Goal: Register for event/course

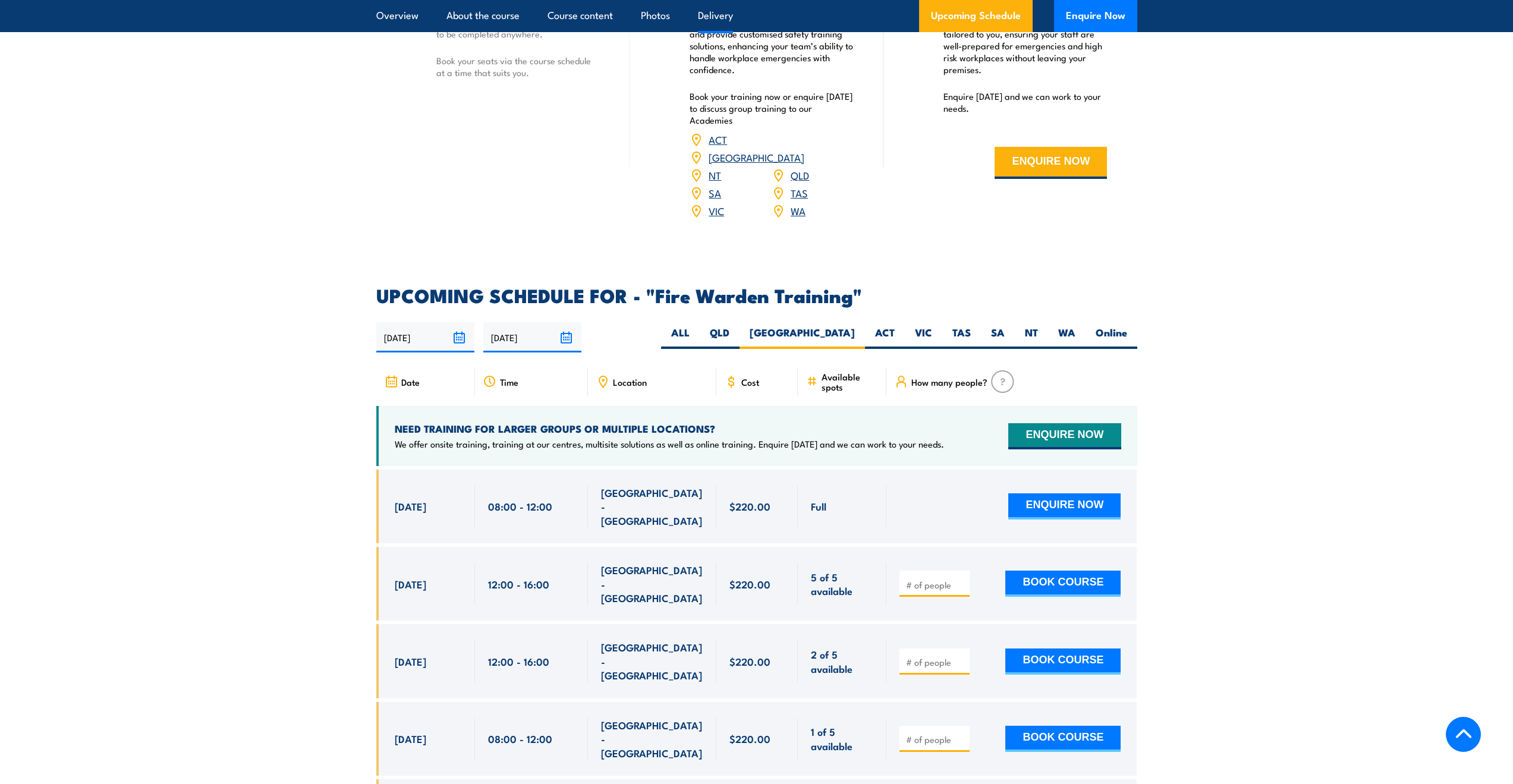
scroll to position [2219, 0]
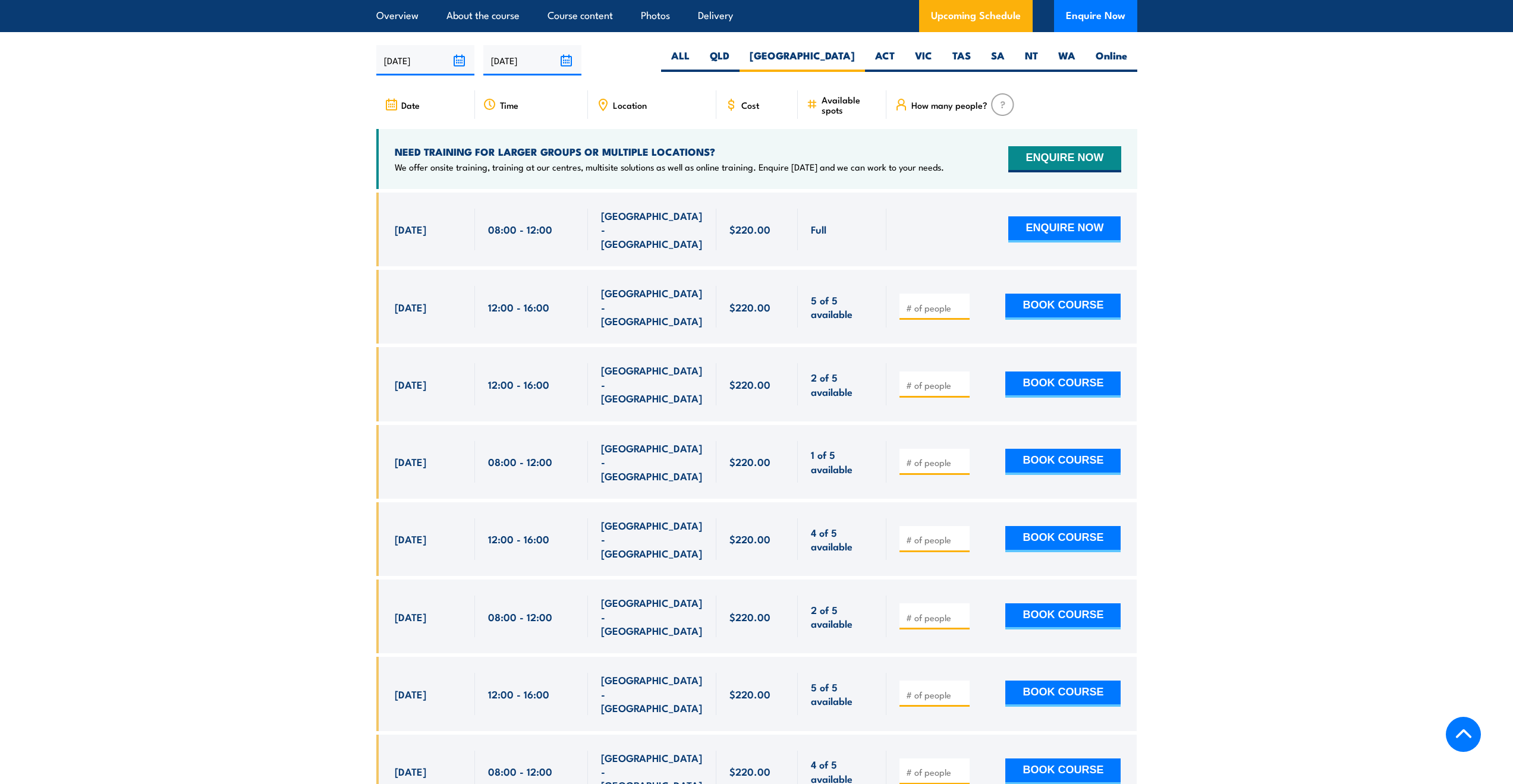
click at [937, 764] on span at bounding box center [935, 771] width 62 height 14
click at [908, 766] on input "number" at bounding box center [937, 772] width 60 height 12
type input "1"
click at [1016, 759] on button "BOOK COURSE" at bounding box center [1063, 772] width 115 height 26
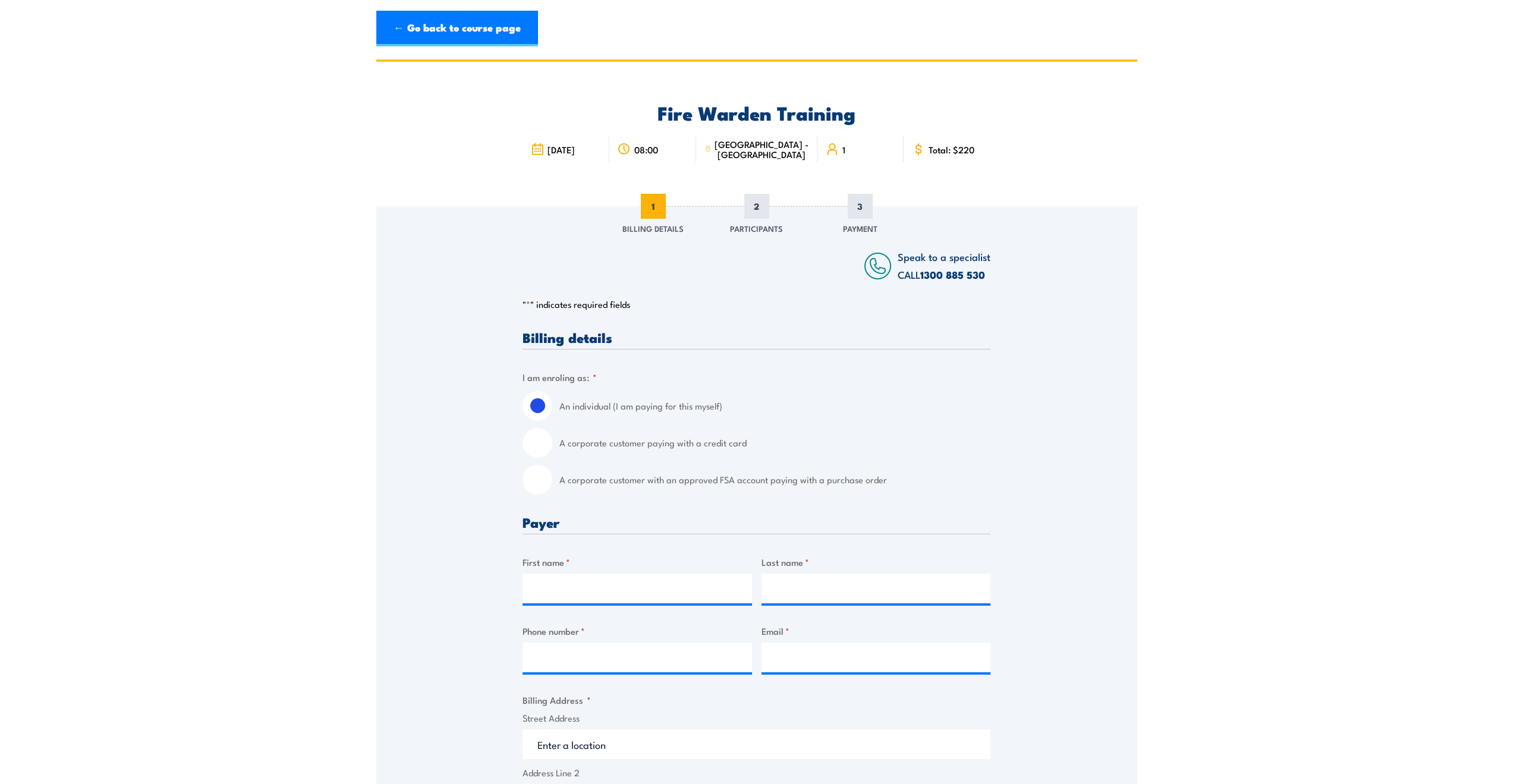
click at [544, 433] on input "A corporate customer paying with a credit card" at bounding box center [538, 443] width 30 height 30
radio input "true"
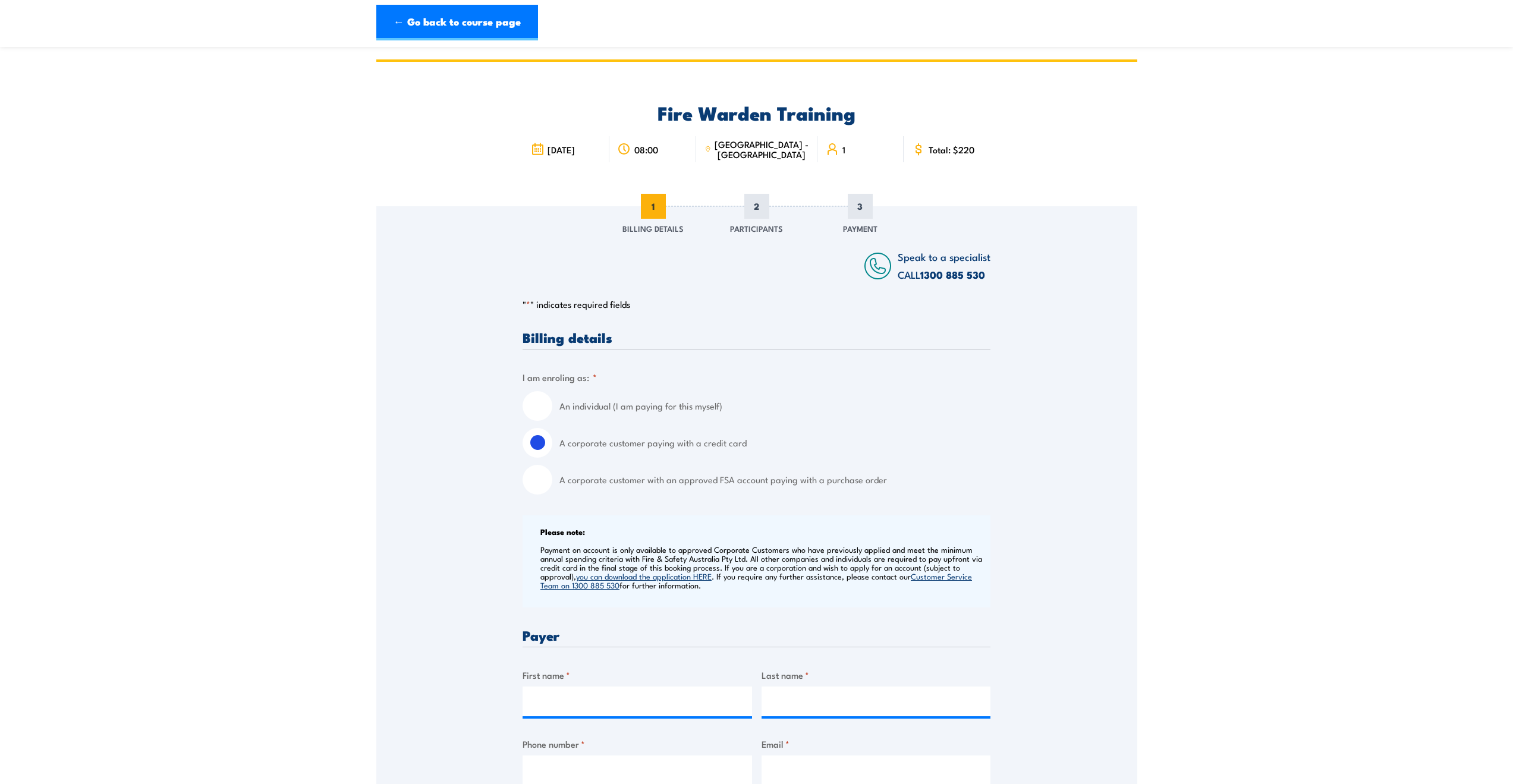
scroll to position [278, 0]
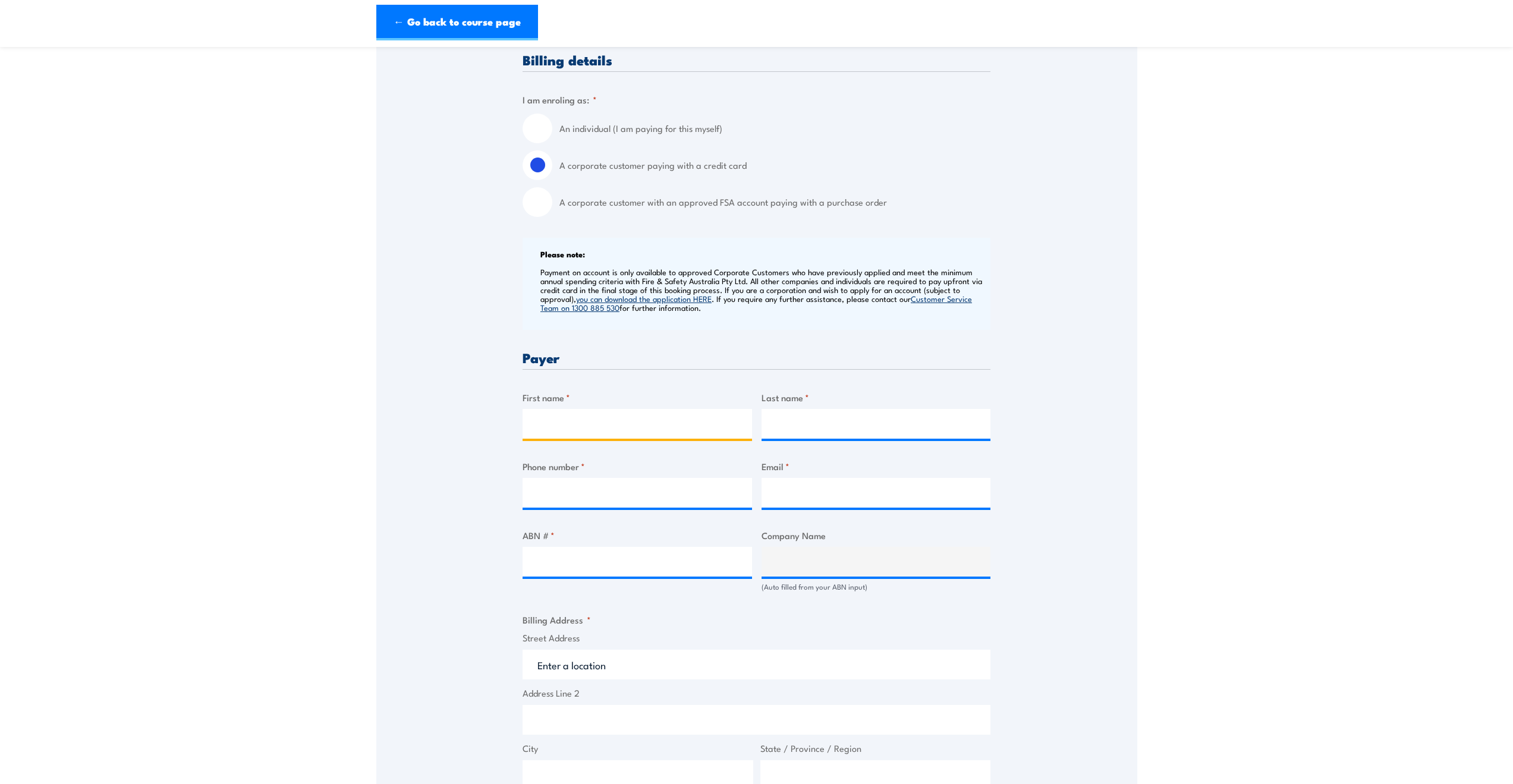
click at [567, 423] on input "First name *" at bounding box center [637, 424] width 229 height 30
type input "[PERSON_NAME]"
type input "Tsui"
type input "0478287506"
type input "[EMAIL_ADDRESS][DOMAIN_NAME]"
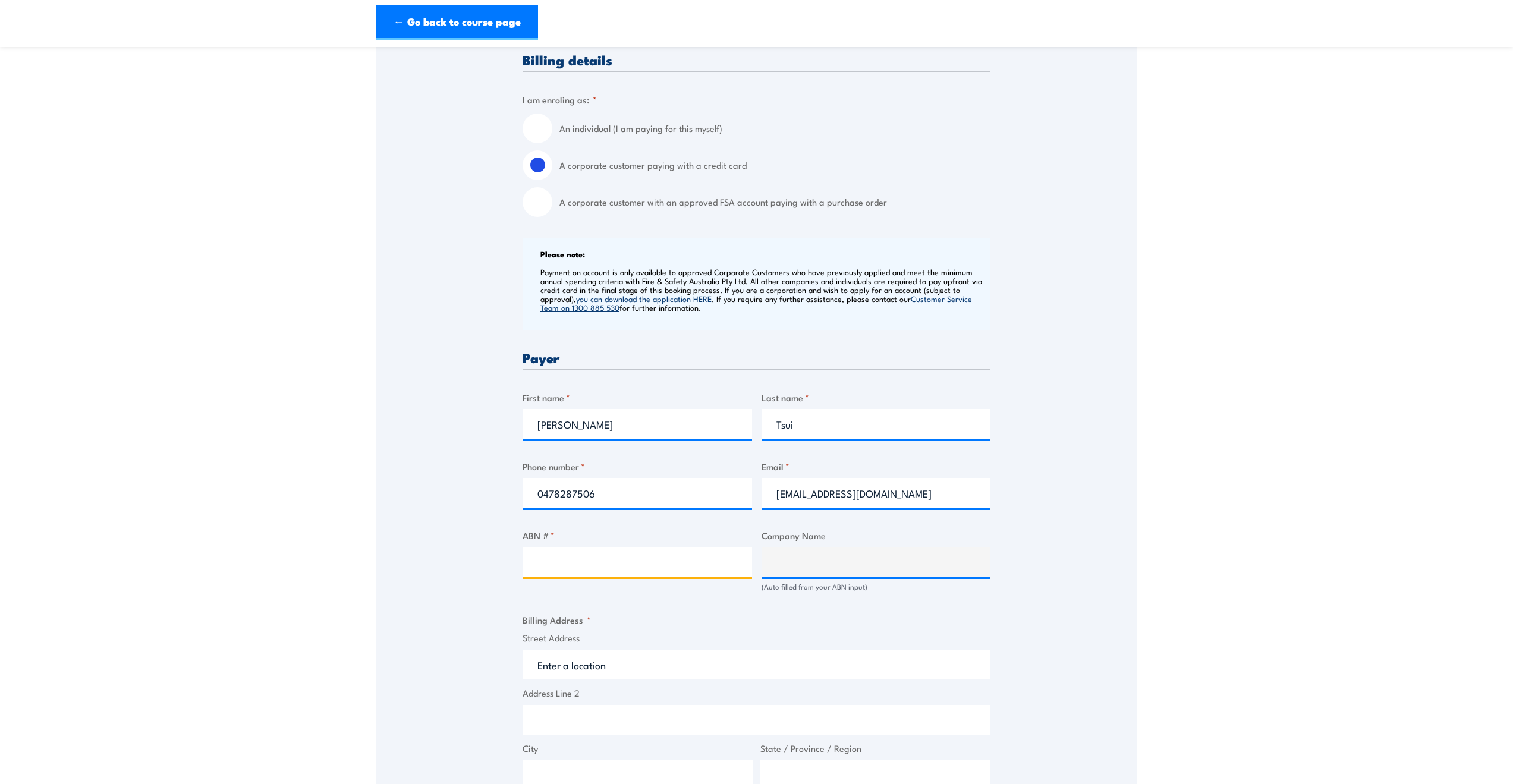
click at [642, 575] on input "ABN # *" at bounding box center [637, 562] width 229 height 30
paste input "85 744 325 709"
type input "85 744 325 709"
type input "[DEMOGRAPHIC_DATA] METROPOLITAN CEMETERIES TRUST"
type input "85 744 325 709"
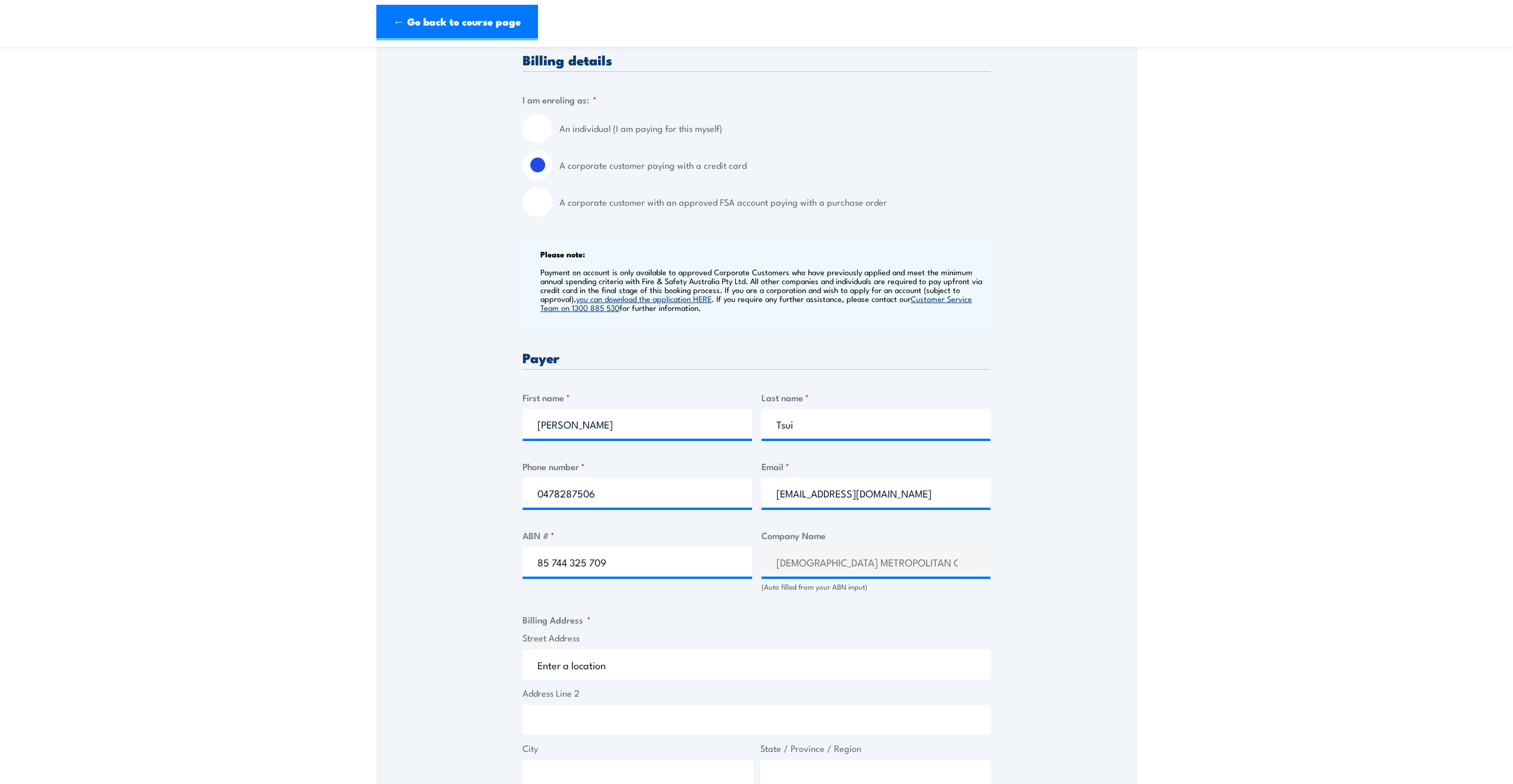
click at [610, 667] on input "Street Address" at bounding box center [757, 665] width 468 height 30
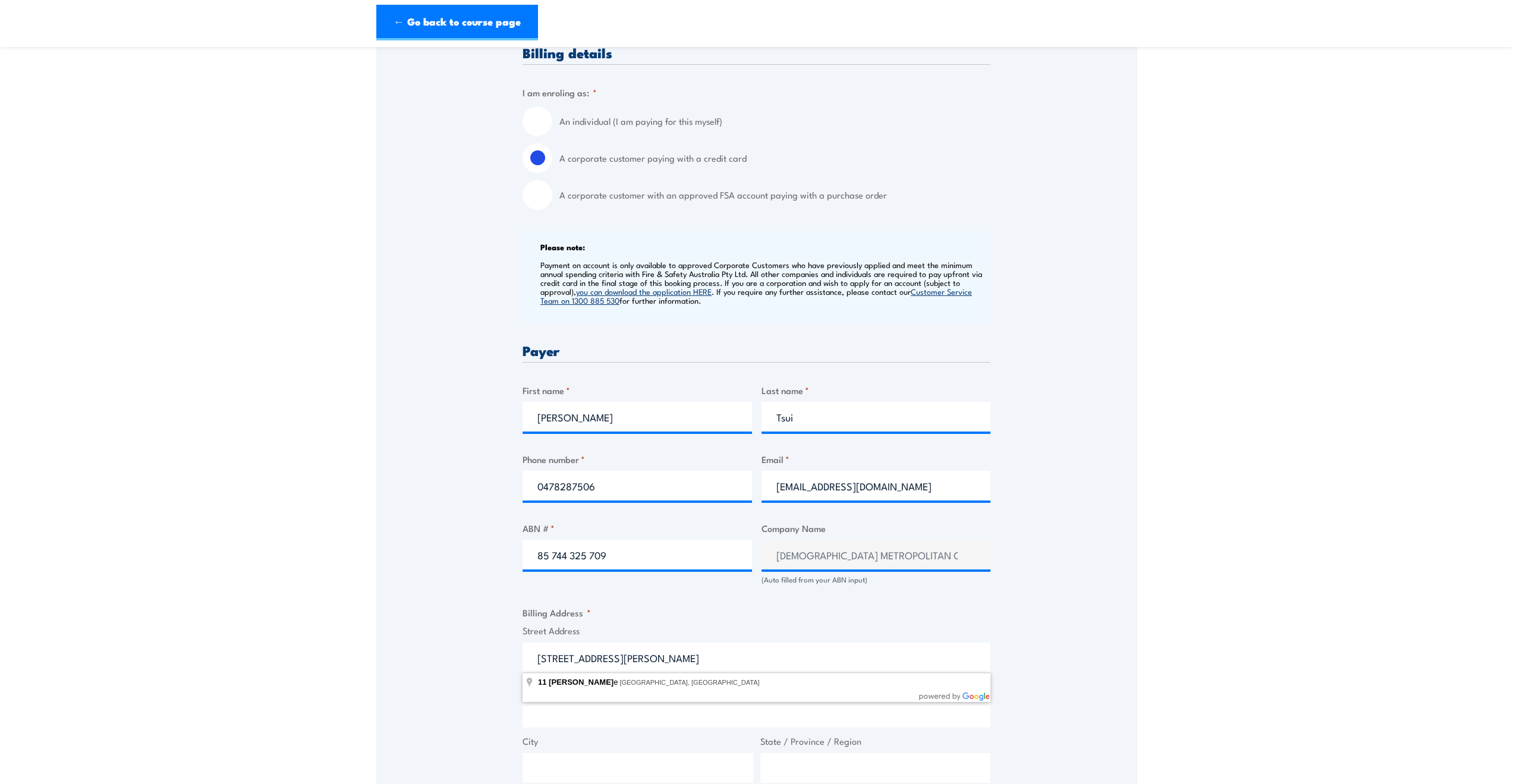
type input "[STREET_ADDRESS][PERSON_NAME]"
type input "[GEOGRAPHIC_DATA]"
type input "2127"
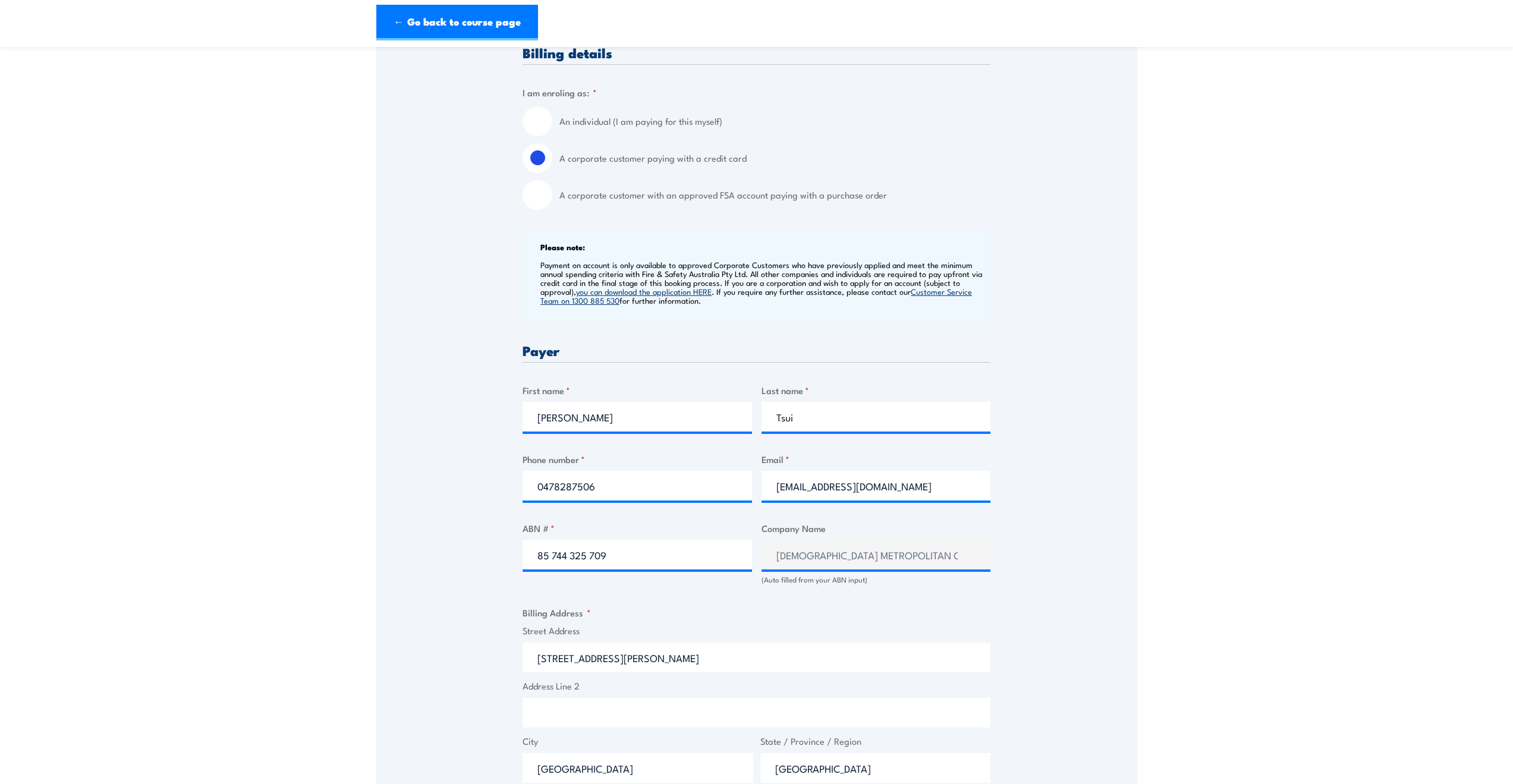
select select "[GEOGRAPHIC_DATA]"
type input "[STREET_ADDRESS][PERSON_NAME]"
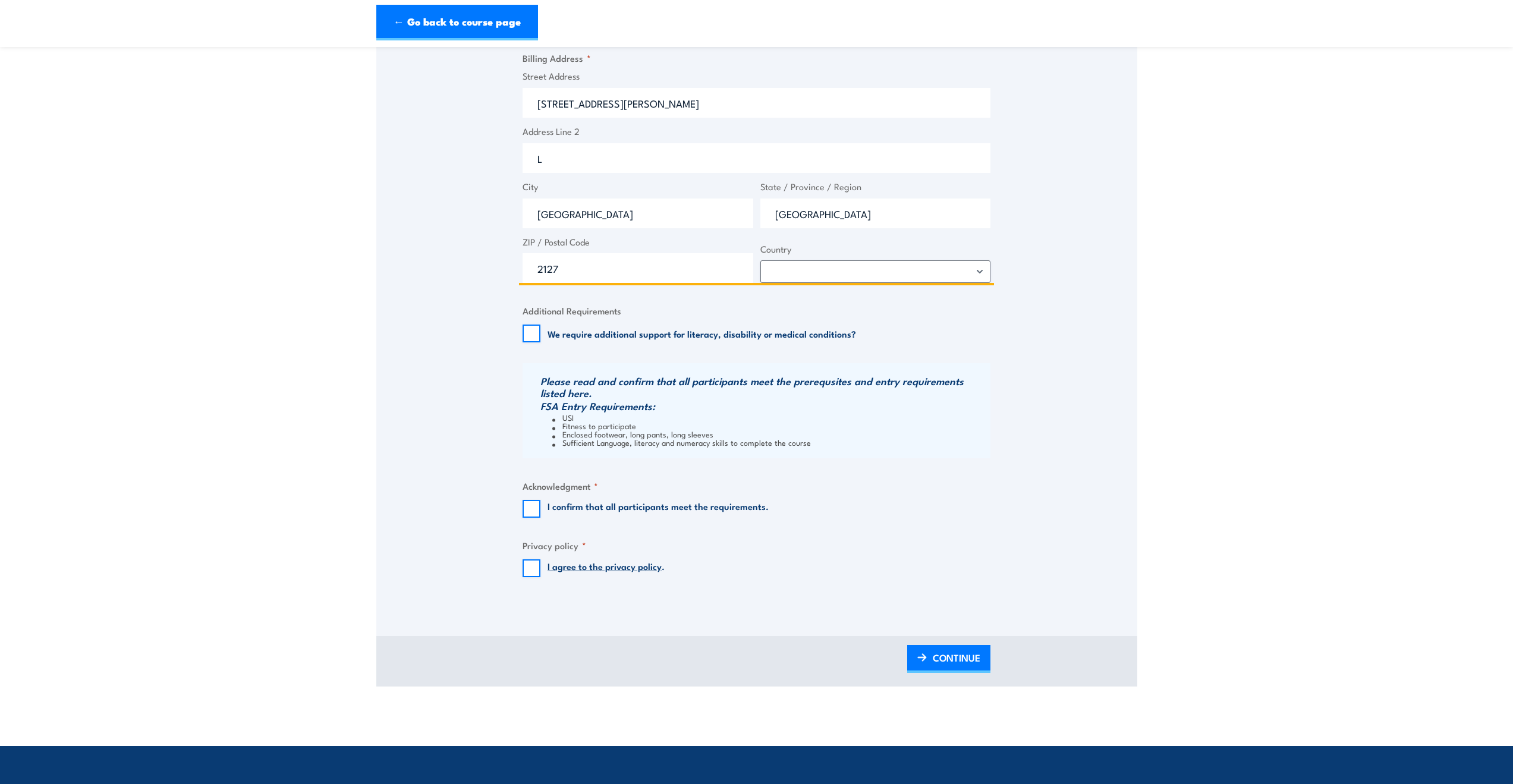
click at [567, 162] on input "L" at bounding box center [757, 158] width 468 height 30
type input "Level 2"
click at [817, 279] on select "[GEOGRAPHIC_DATA] [GEOGRAPHIC_DATA] [GEOGRAPHIC_DATA] [US_STATE] [GEOGRAPHIC_DA…" at bounding box center [876, 271] width 231 height 22
click at [587, 334] on label "We require additional support for literacy, disability or medical conditions?" at bounding box center [702, 333] width 309 height 12
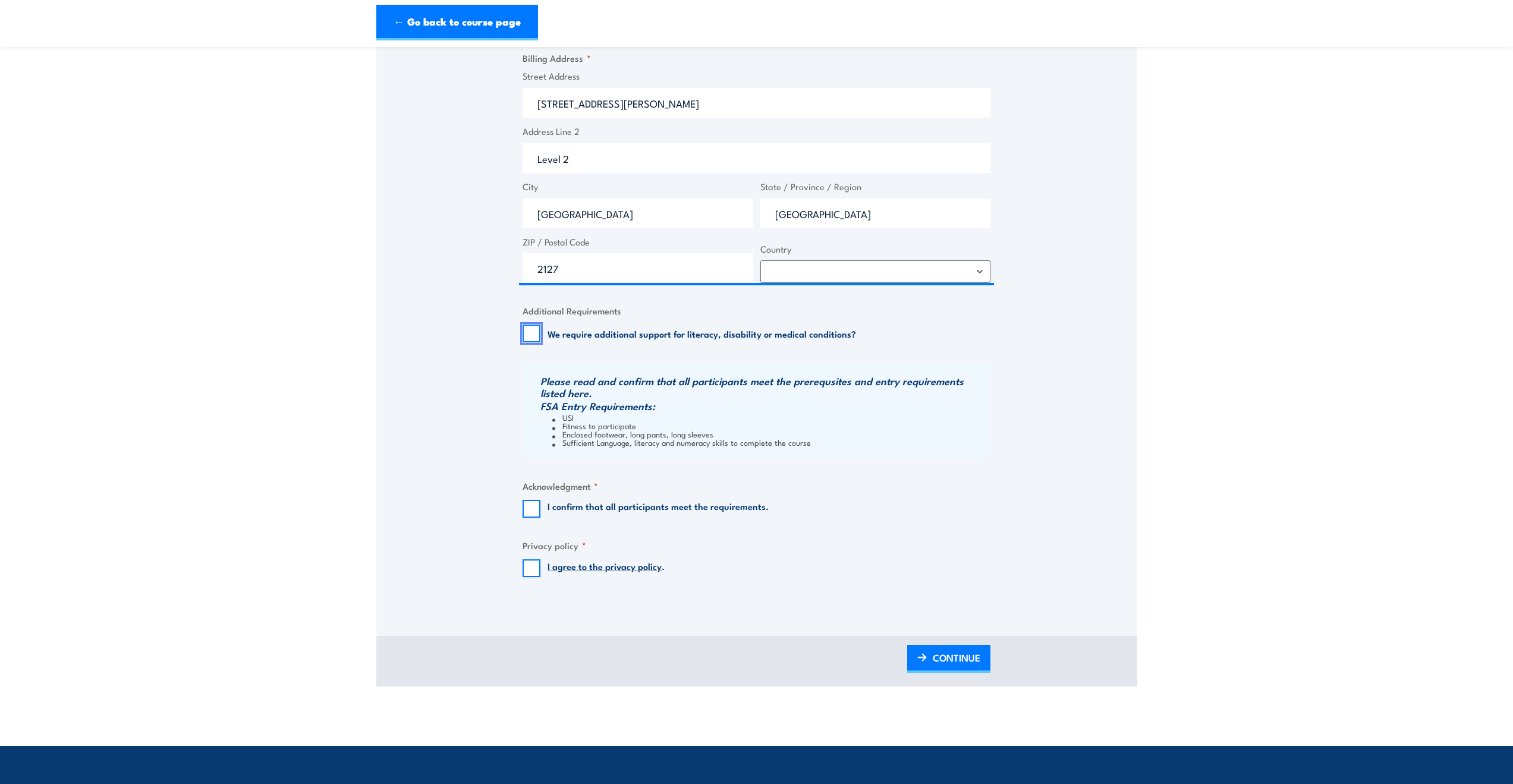
click at [541, 334] on input "We require additional support for literacy, disability or medical conditions?" at bounding box center [531, 333] width 18 height 18
click at [538, 341] on input "We require additional support for literacy, disability or medical conditions?" at bounding box center [531, 333] width 18 height 18
checkbox input "false"
drag, startPoint x: 560, startPoint y: 505, endPoint x: 559, endPoint y: 511, distance: 6.1
click at [560, 504] on label "I confirm that all participants meet the requirements." at bounding box center [658, 508] width 221 height 18
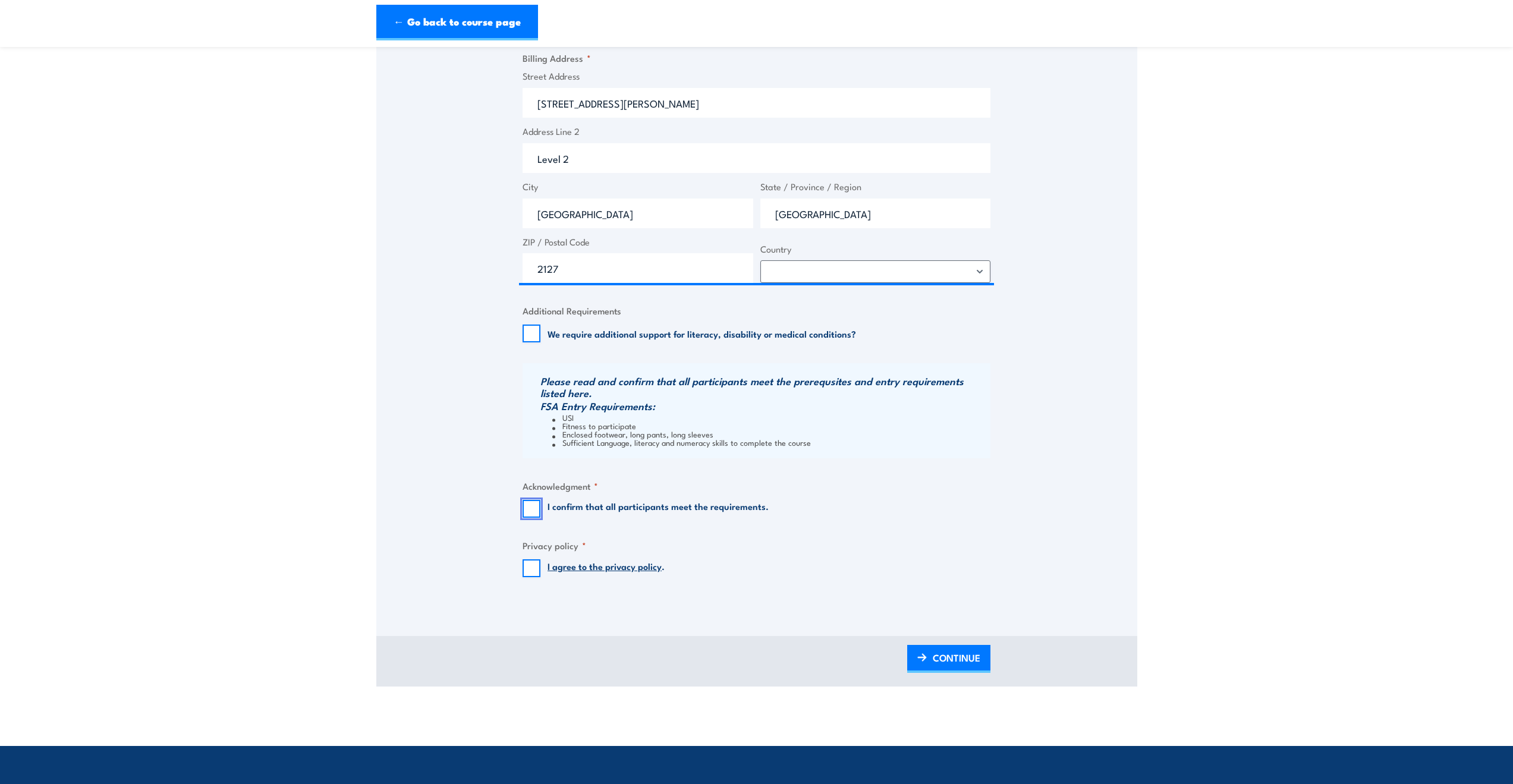
click at [541, 504] on input "I confirm that all participants meet the requirements." at bounding box center [531, 508] width 18 height 18
checkbox input "true"
click at [538, 562] on input "I agree to the privacy policy ." at bounding box center [531, 568] width 18 height 18
checkbox input "true"
click at [882, 563] on fieldset "Privacy policy * I agree to the privacy policy ." at bounding box center [757, 558] width 468 height 38
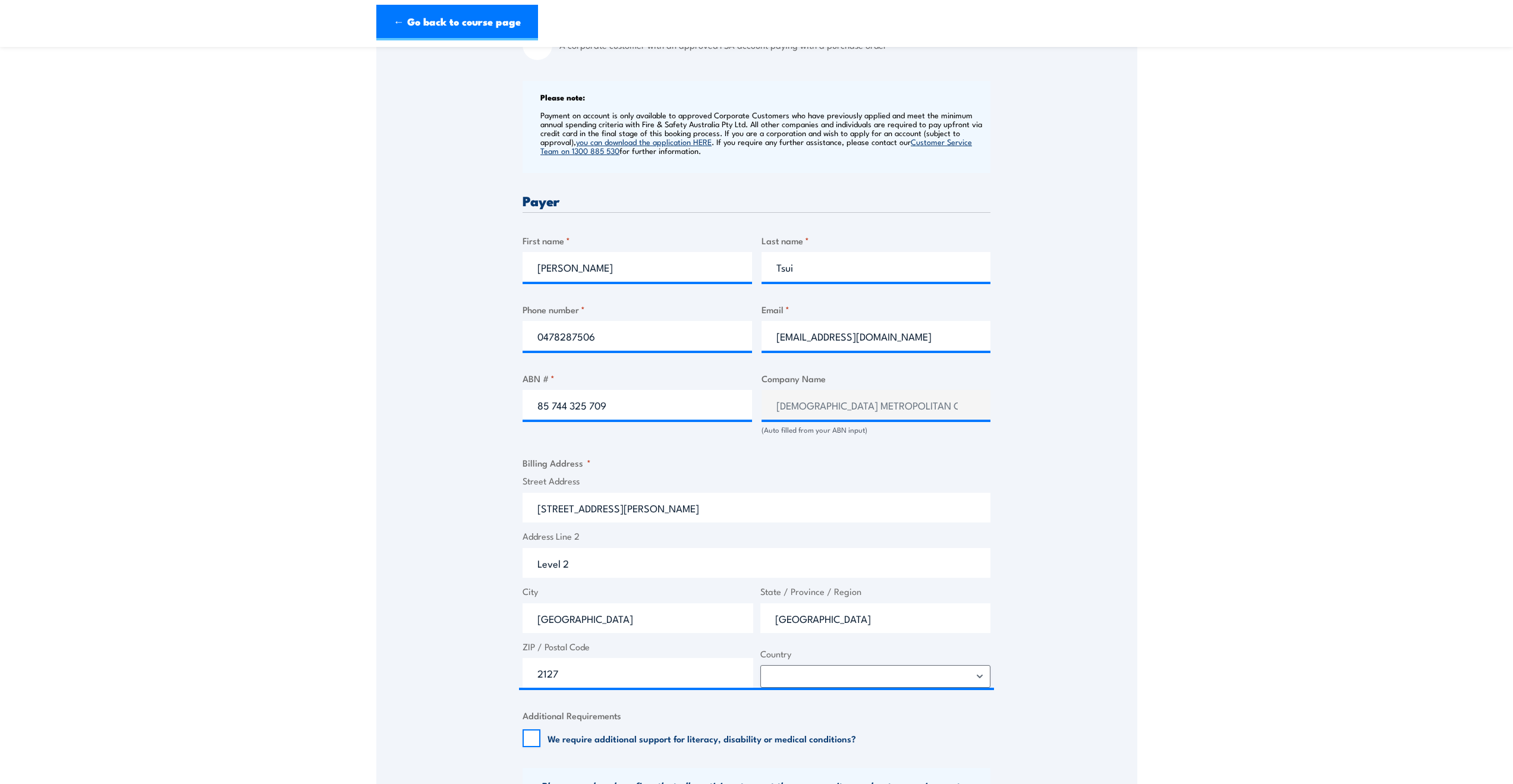
scroll to position [833, 0]
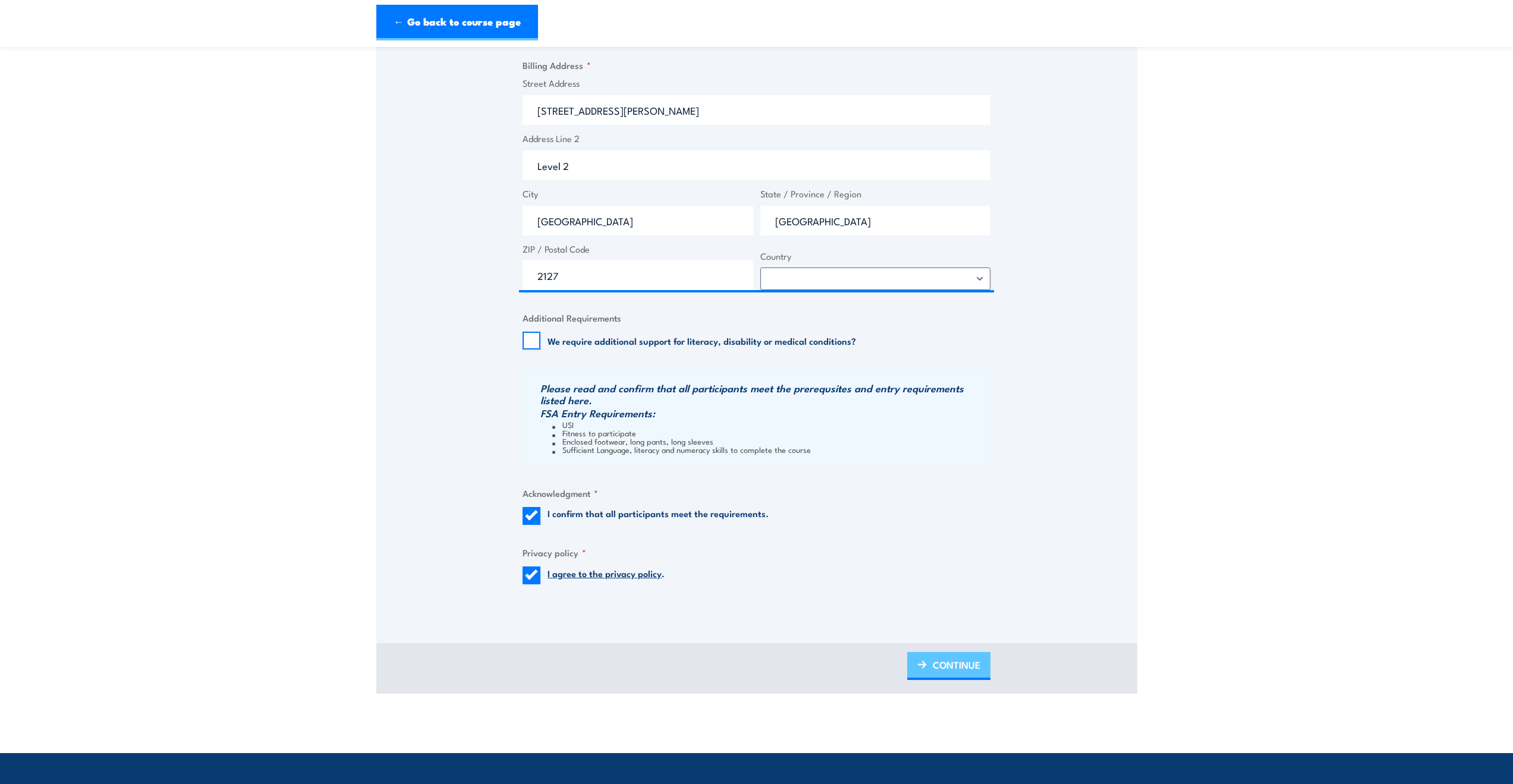
click at [964, 673] on span "CONTINUE" at bounding box center [956, 665] width 48 height 32
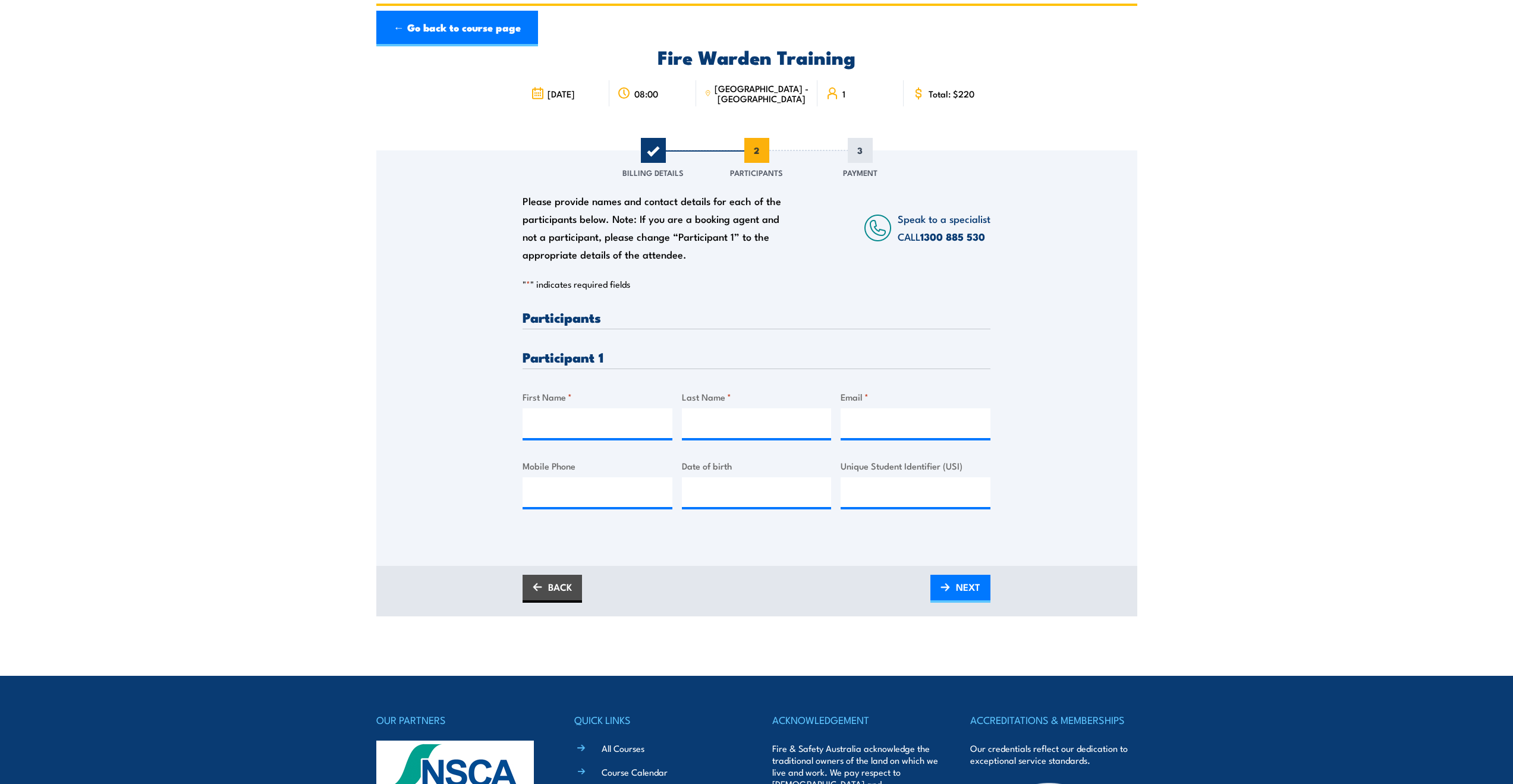
scroll to position [0, 0]
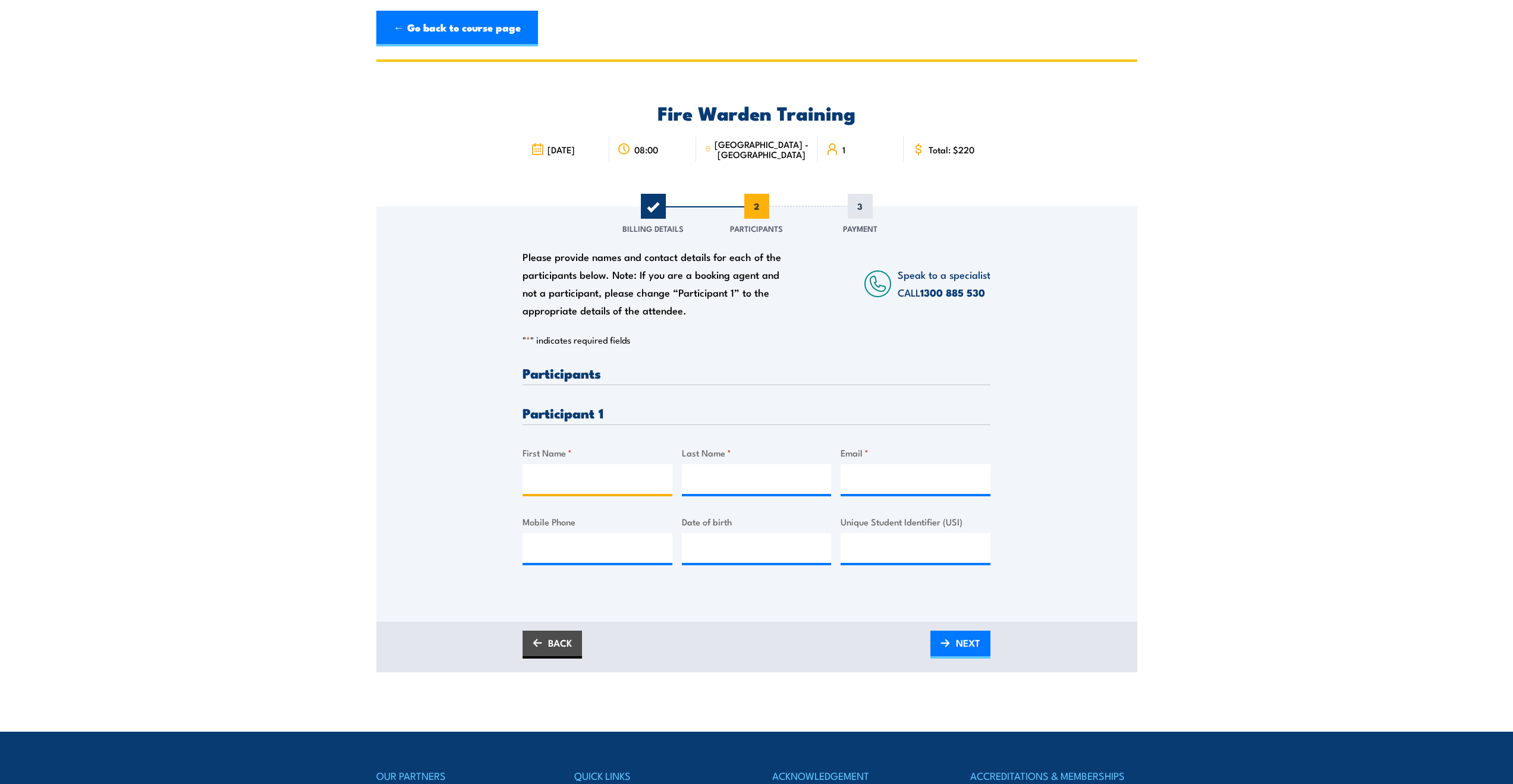
drag, startPoint x: 575, startPoint y: 479, endPoint x: 570, endPoint y: 463, distance: 16.8
click at [575, 479] on input "First Name *" at bounding box center [598, 479] width 150 height 30
type input "[PERSON_NAME]"
click at [921, 476] on input "[EMAIL_ADDRESS][DOMAIN_NAME]" at bounding box center [916, 479] width 150 height 30
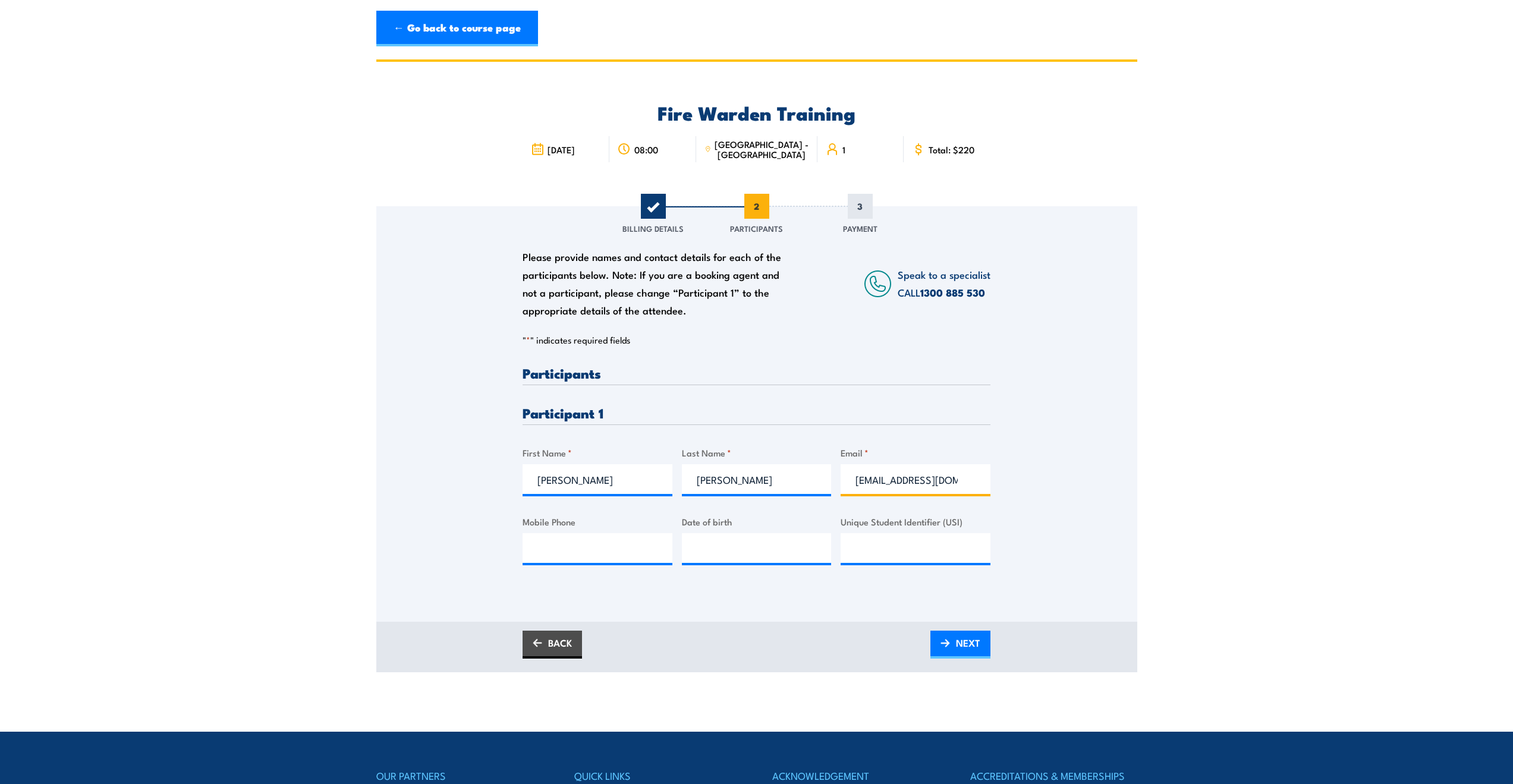
paste input ">"
type input "[EMAIL_ADDRESS][DOMAIN_NAME]"
click at [734, 544] on input "Date of birth" at bounding box center [757, 548] width 150 height 30
type input "12/81/989_"
click at [717, 546] on input "__/__/____" at bounding box center [757, 548] width 150 height 30
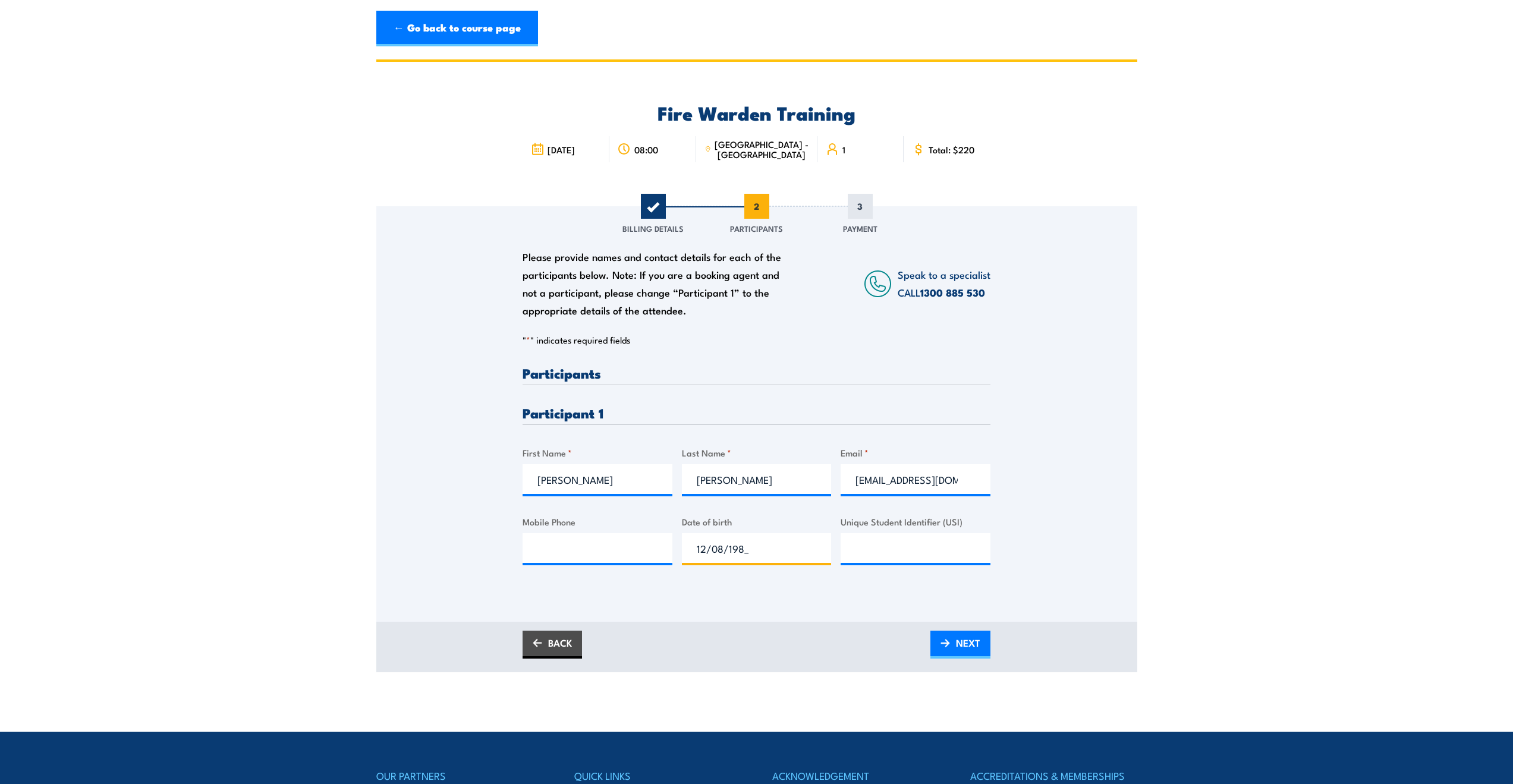
type input "[DATE]"
click at [555, 543] on input "Mobile Phone" at bounding box center [598, 548] width 150 height 30
click at [618, 551] on input "Mobile Phone" at bounding box center [598, 548] width 150 height 30
paste input "0434 406 415"
type input "0434 406 415"
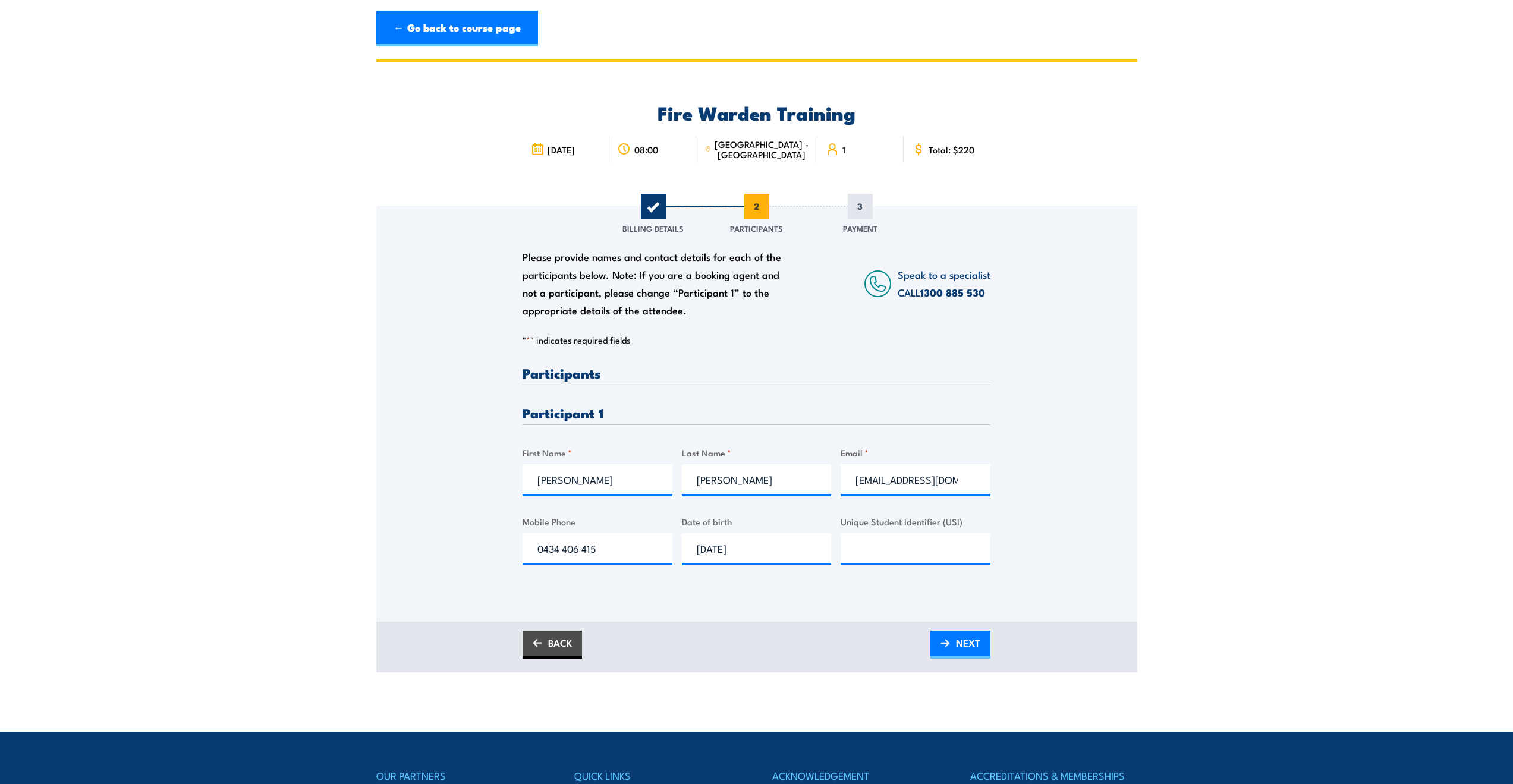
click at [1161, 536] on section "Fire Warden Training [DATE] 08:00 1 CALL" at bounding box center [756, 366] width 1513 height 613
drag, startPoint x: 1230, startPoint y: 277, endPoint x: 1285, endPoint y: 341, distance: 84.4
click at [1231, 277] on section "Fire Warden Training [DATE] 08:00 1 CALL" at bounding box center [756, 366] width 1513 height 613
click at [1116, 555] on div "Please provide names and contact details for each of the participants below. No…" at bounding box center [756, 398] width 761 height 383
click at [1034, 550] on div "Please provide names and contact details for each of the participants below. No…" at bounding box center [756, 398] width 761 height 383
